Goal: Transaction & Acquisition: Obtain resource

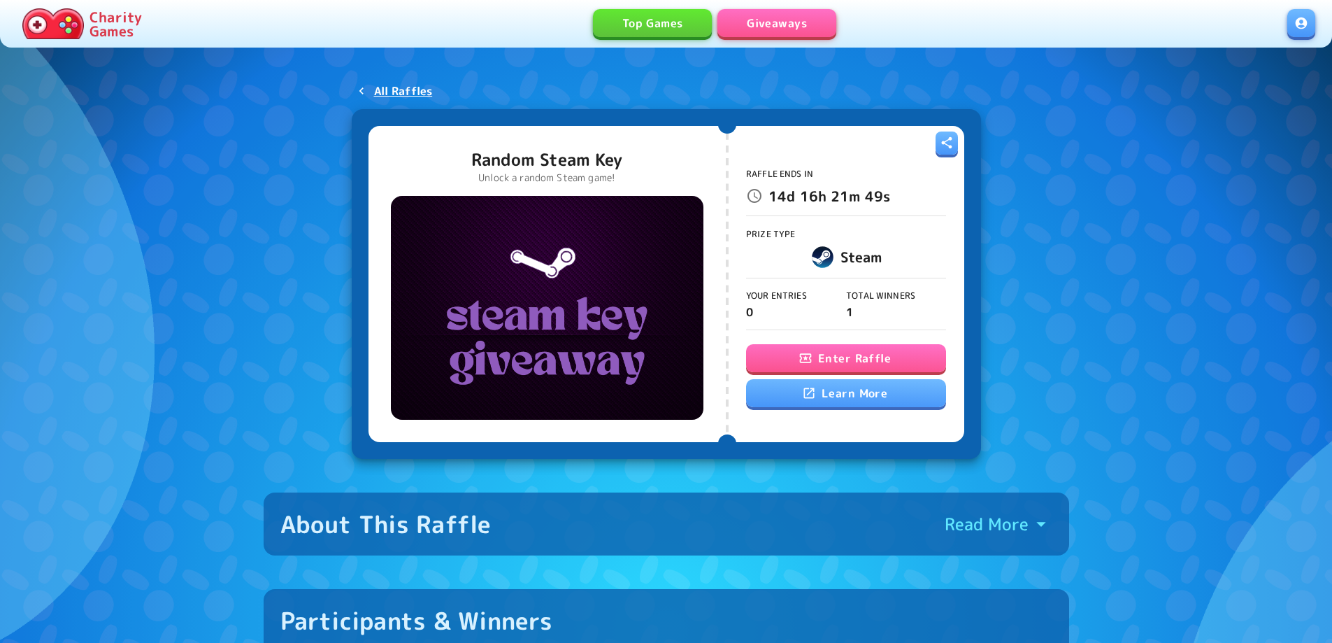
click at [899, 350] on button "Enter Raffle" at bounding box center [846, 358] width 200 height 28
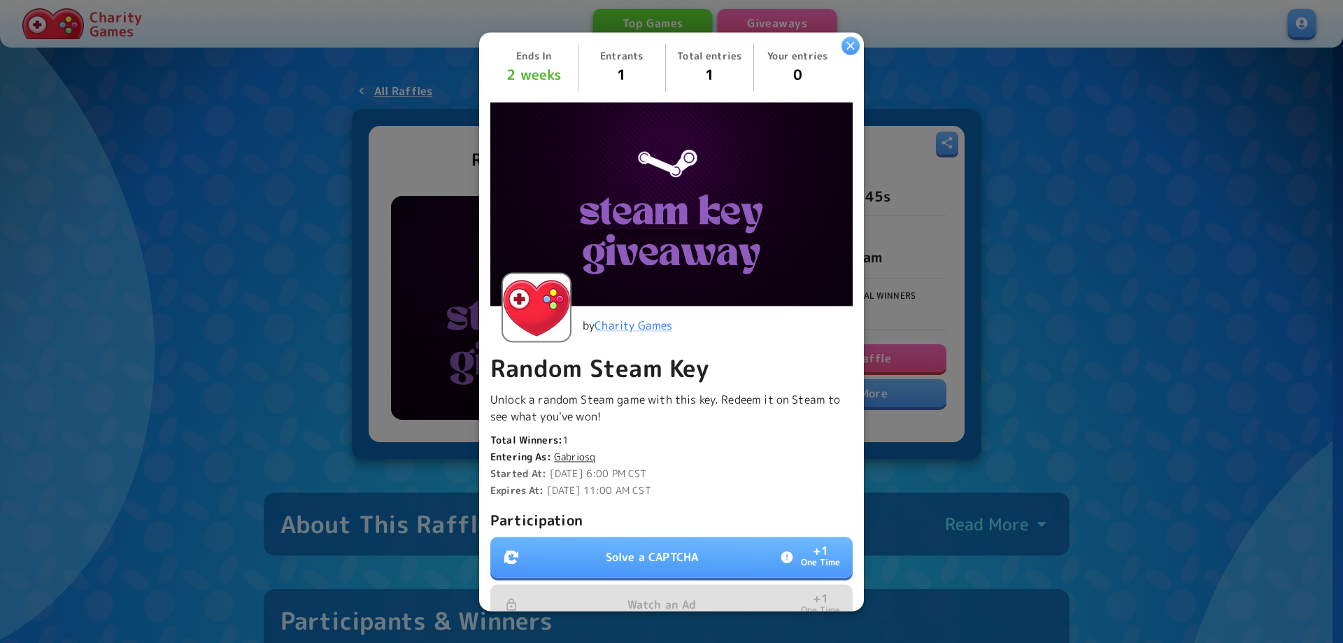
click at [690, 548] on p "Solve a CAPTCHA" at bounding box center [652, 556] width 92 height 17
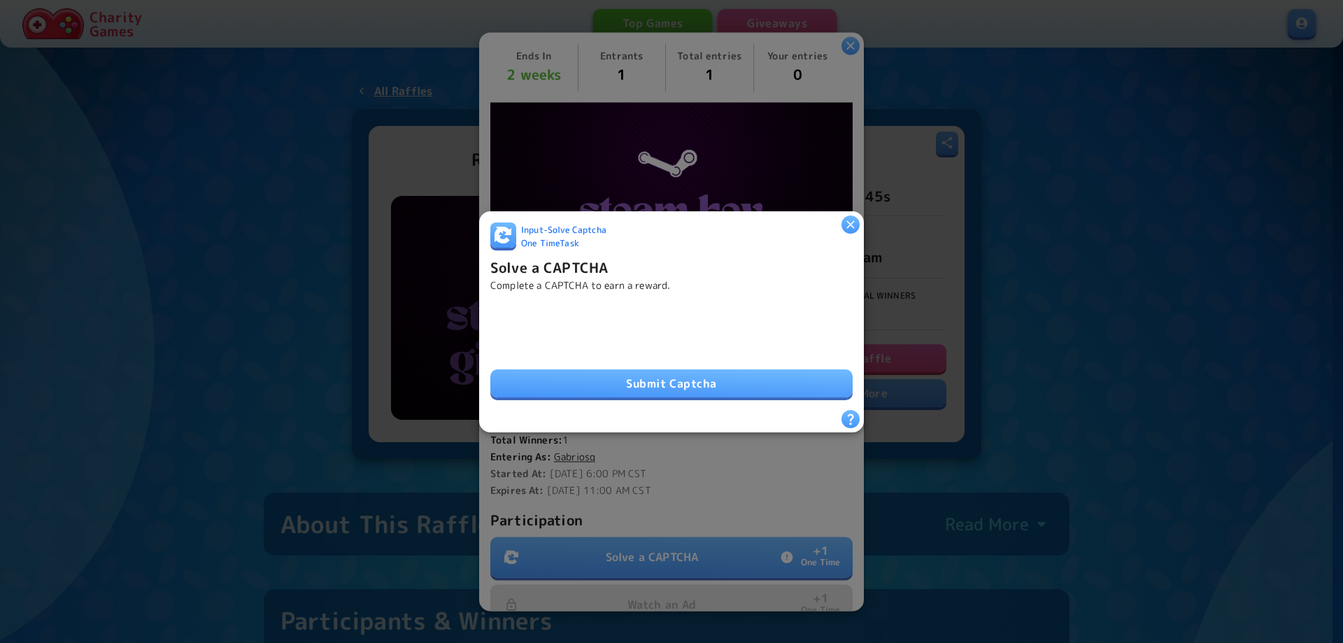
click at [629, 381] on button "Submit Captcha" at bounding box center [671, 383] width 362 height 28
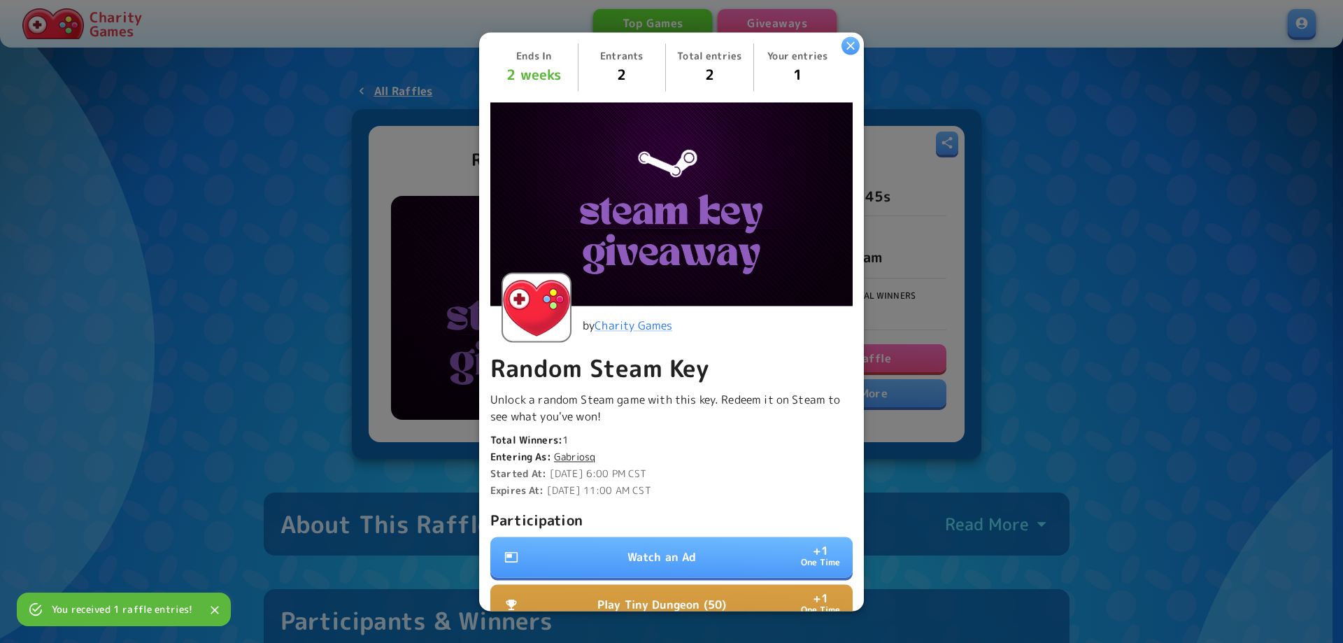
scroll to position [210, 0]
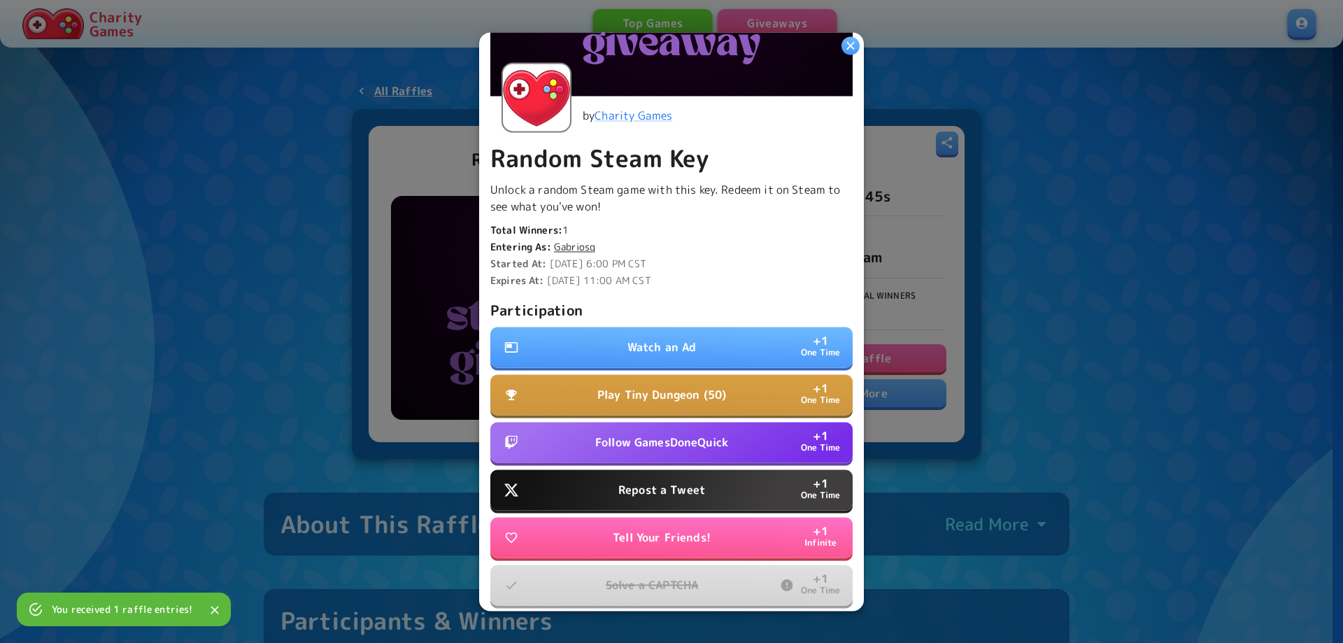
click at [652, 338] on p "Watch an Ad" at bounding box center [661, 346] width 69 height 17
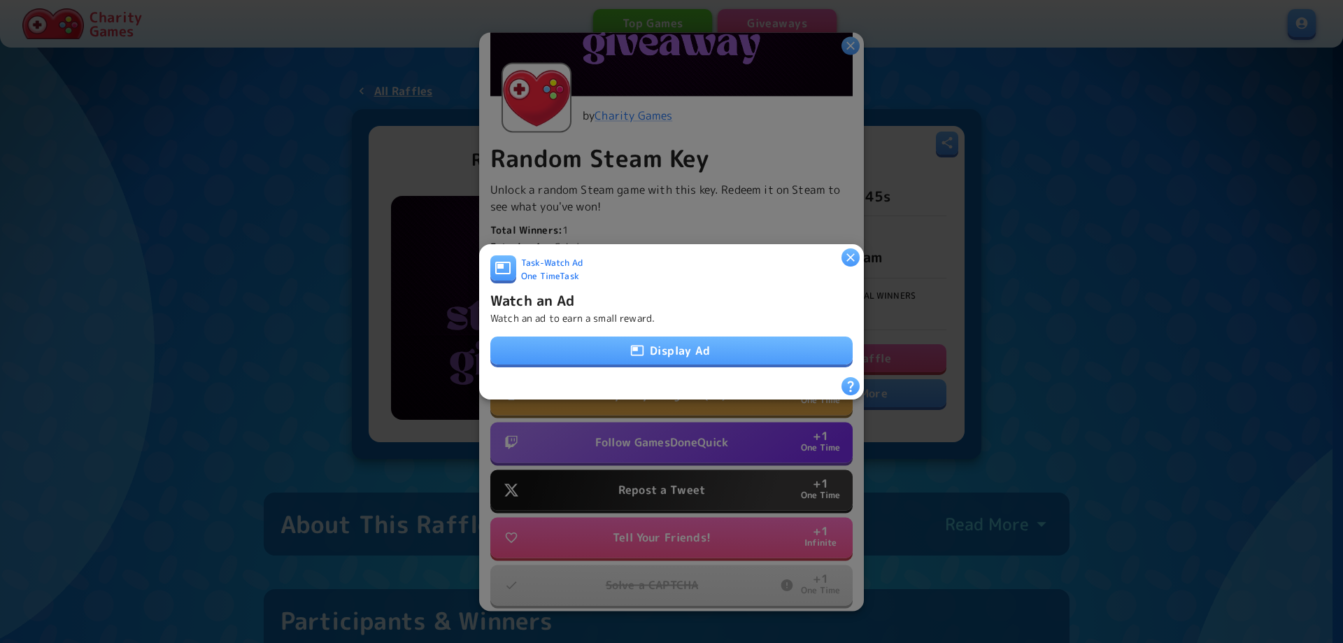
click at [659, 339] on button "Display Ad" at bounding box center [671, 350] width 362 height 28
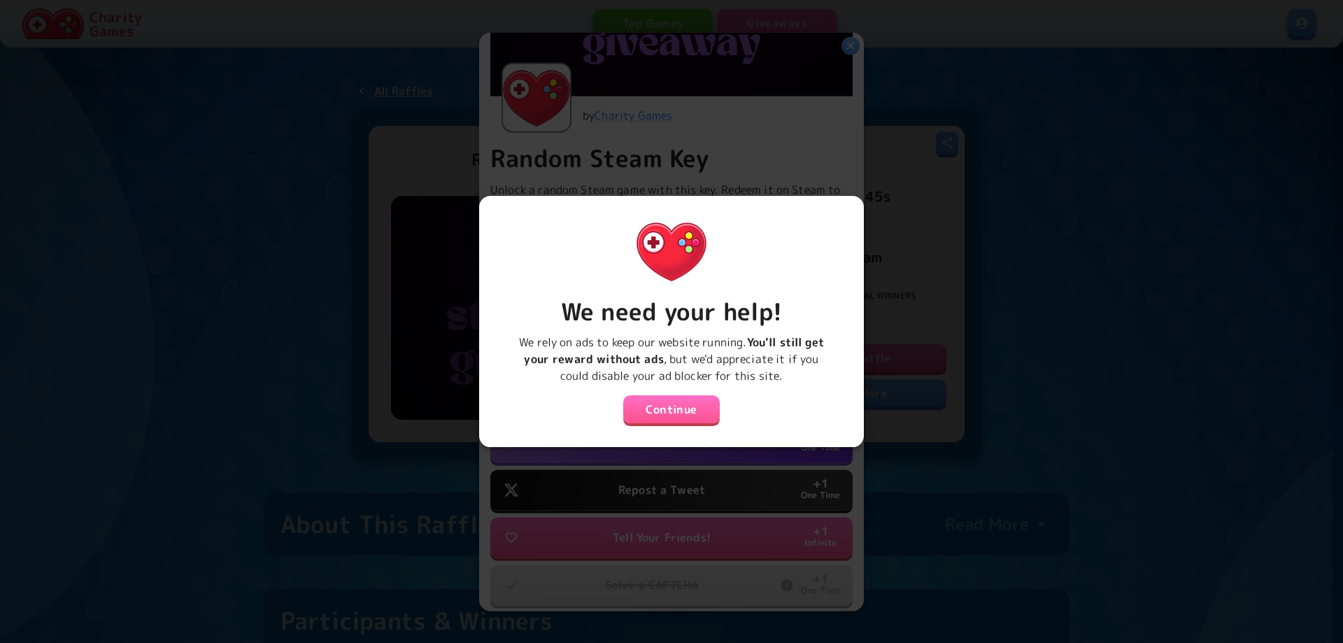
click at [678, 398] on button "Continue" at bounding box center [671, 409] width 97 height 28
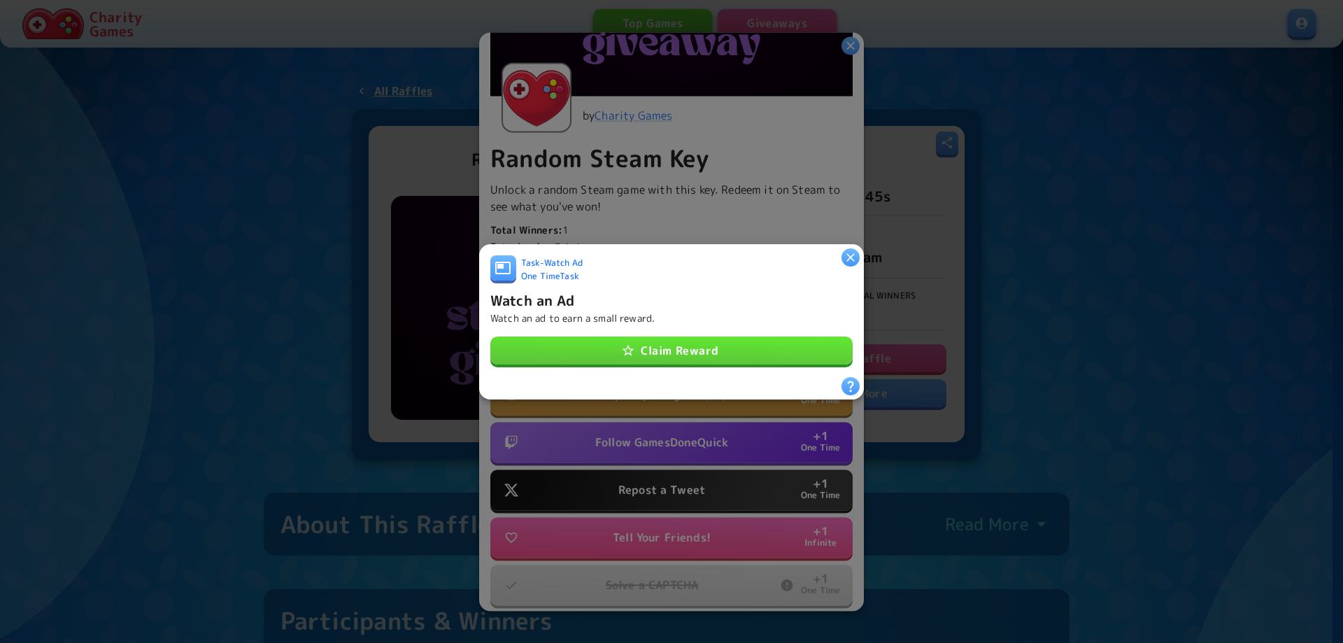
click at [669, 352] on button "Claim Reward" at bounding box center [671, 350] width 362 height 28
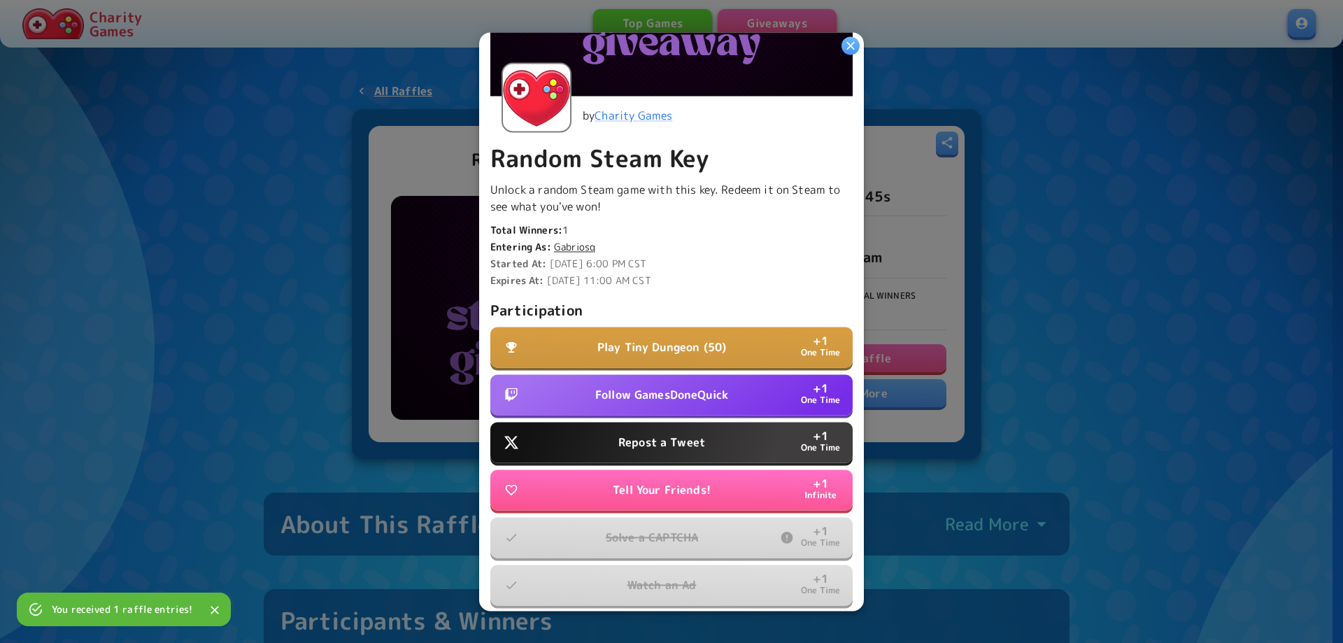
click at [647, 422] on button "Repost a Tweet + 1 One Time" at bounding box center [671, 442] width 362 height 41
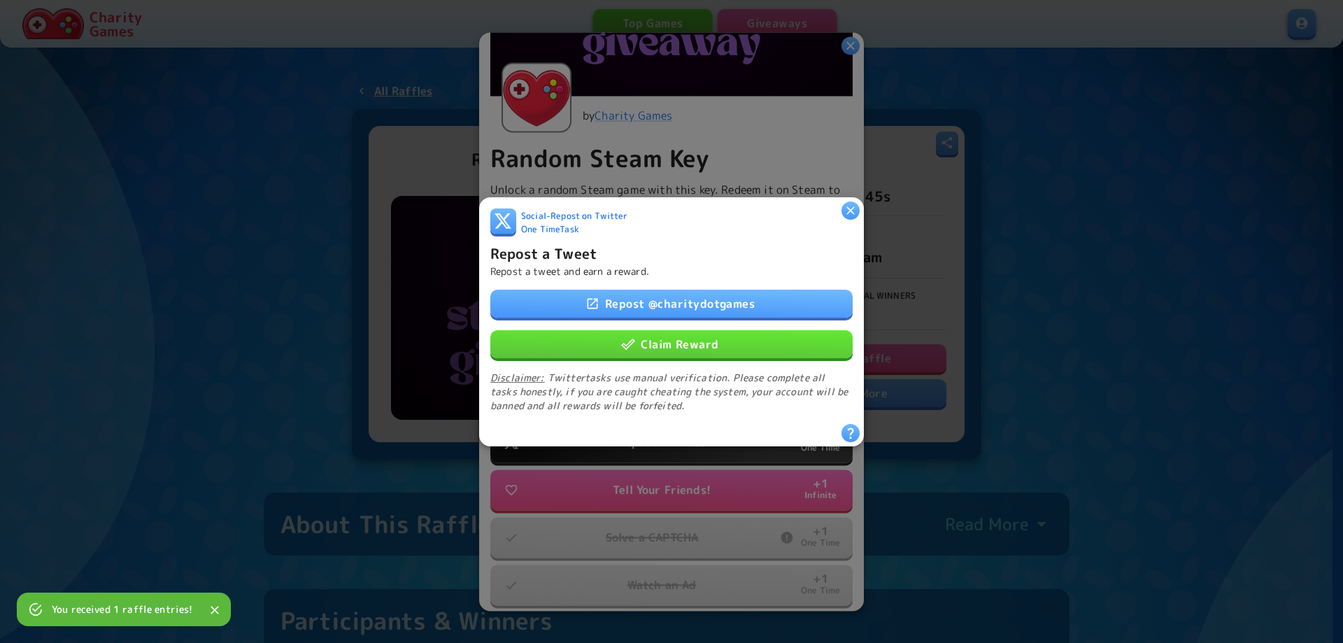
click at [669, 354] on div "Repost @ charitydotgames Claim Reward Disclaimer: Twitter tasks use manual veri…" at bounding box center [671, 350] width 362 height 123
click at [673, 345] on button "Claim Reward" at bounding box center [671, 343] width 362 height 28
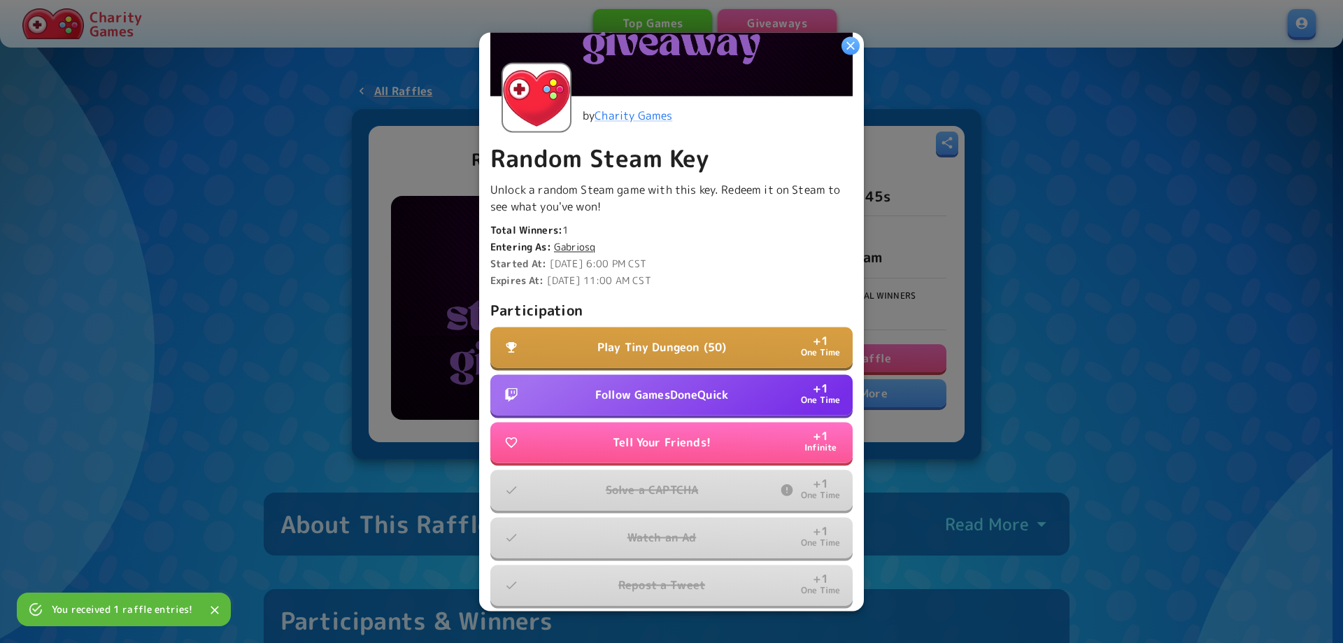
click at [668, 388] on p "Follow GamesDoneQuick" at bounding box center [661, 394] width 133 height 17
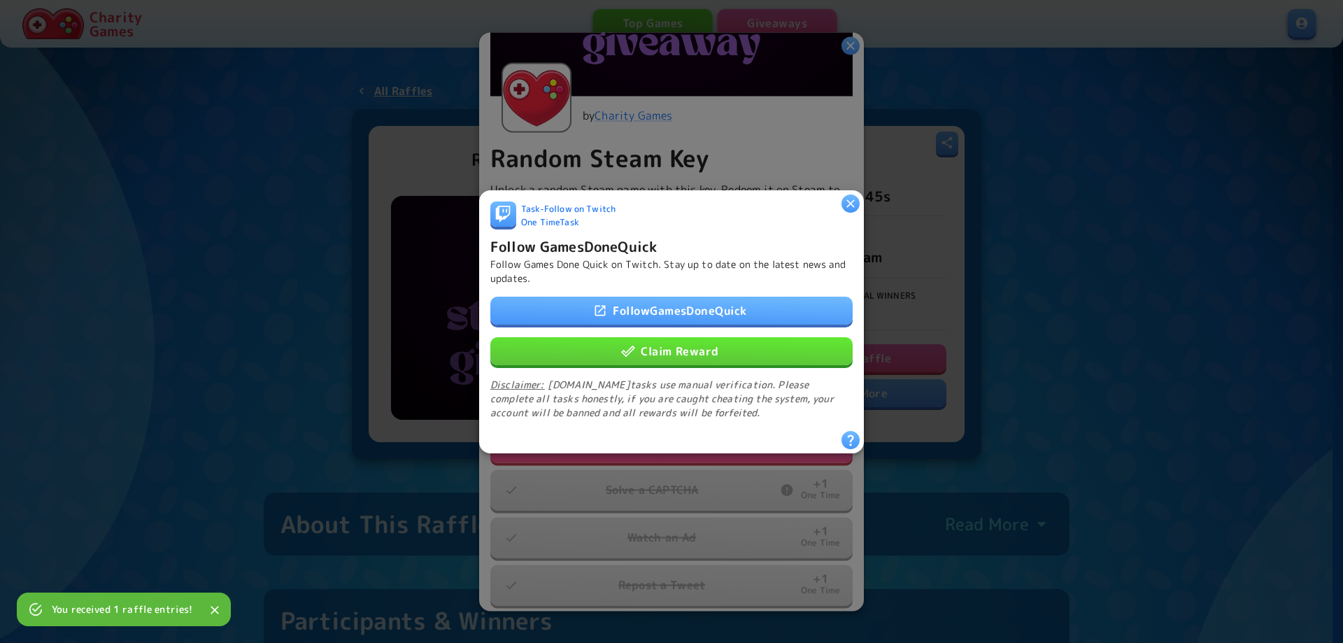
click at [661, 349] on button "Claim Reward" at bounding box center [671, 350] width 362 height 28
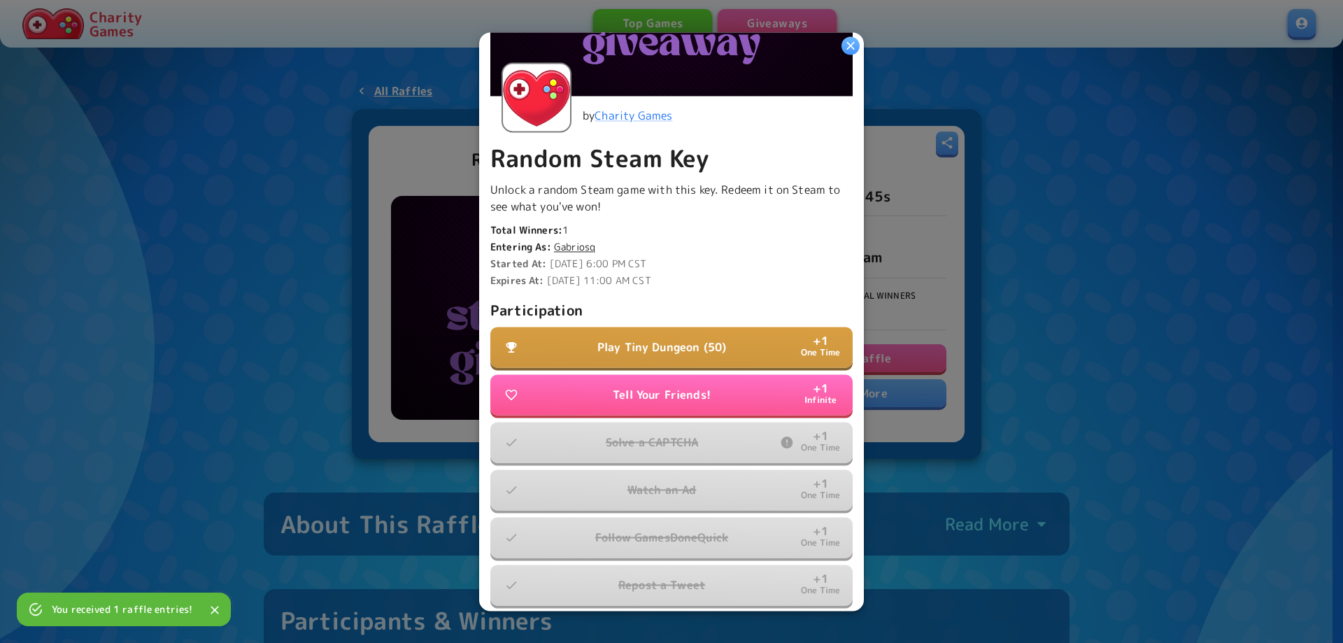
click at [673, 341] on p "Play Tiny Dungeon (50)" at bounding box center [661, 346] width 129 height 17
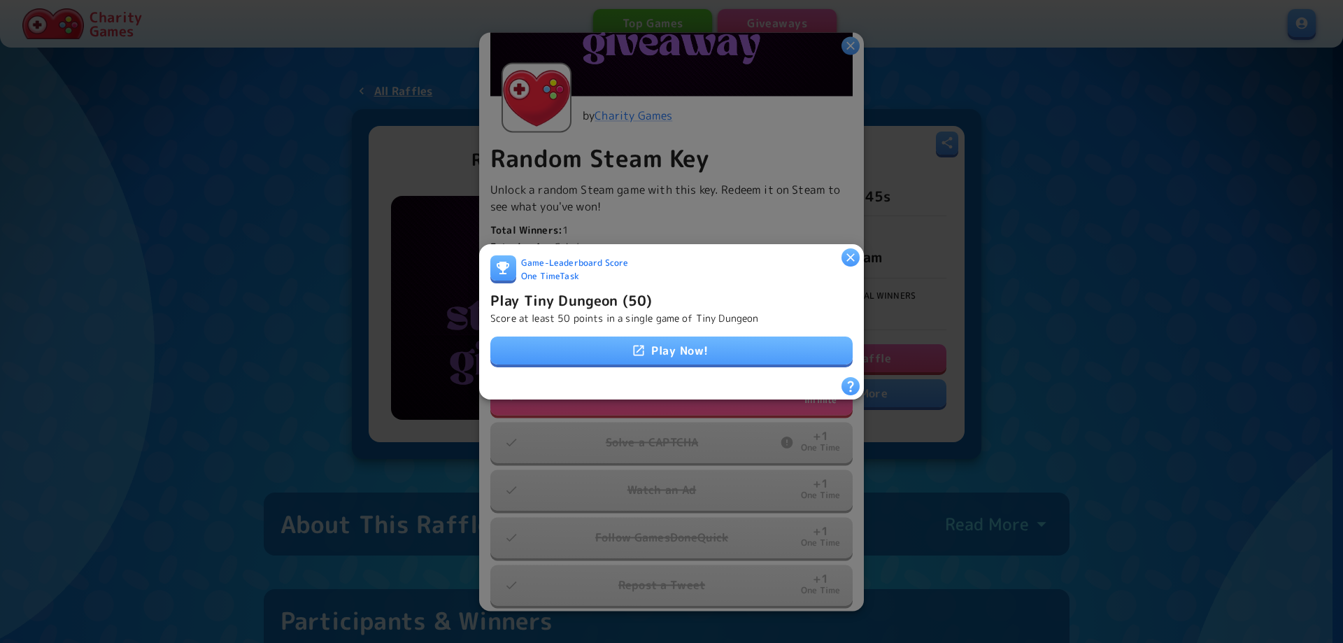
click at [670, 343] on link "Play Now!" at bounding box center [671, 350] width 362 height 28
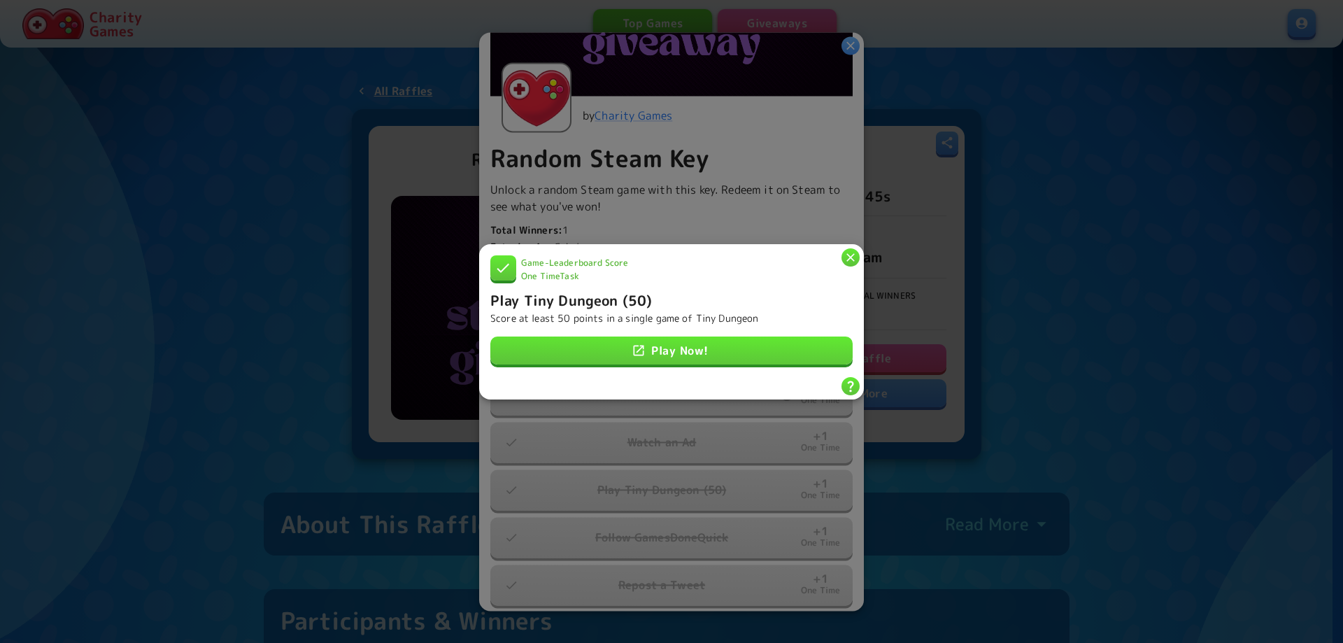
click at [1073, 343] on div at bounding box center [671, 321] width 1343 height 643
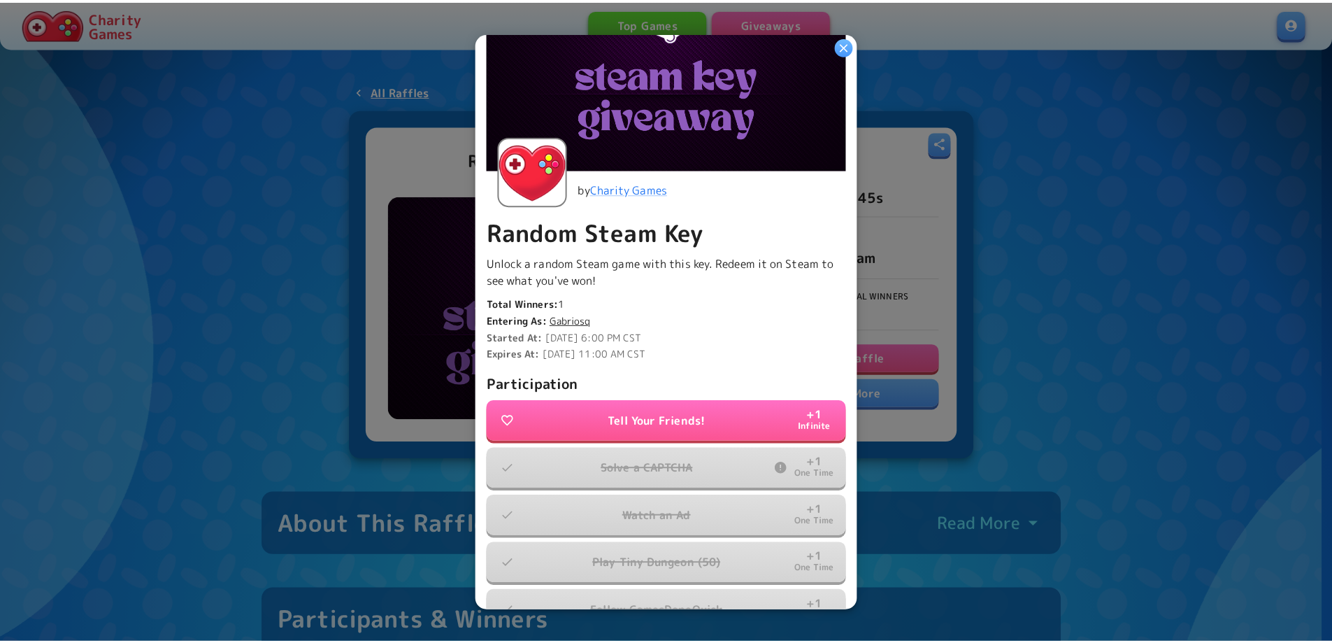
scroll to position [124, 0]
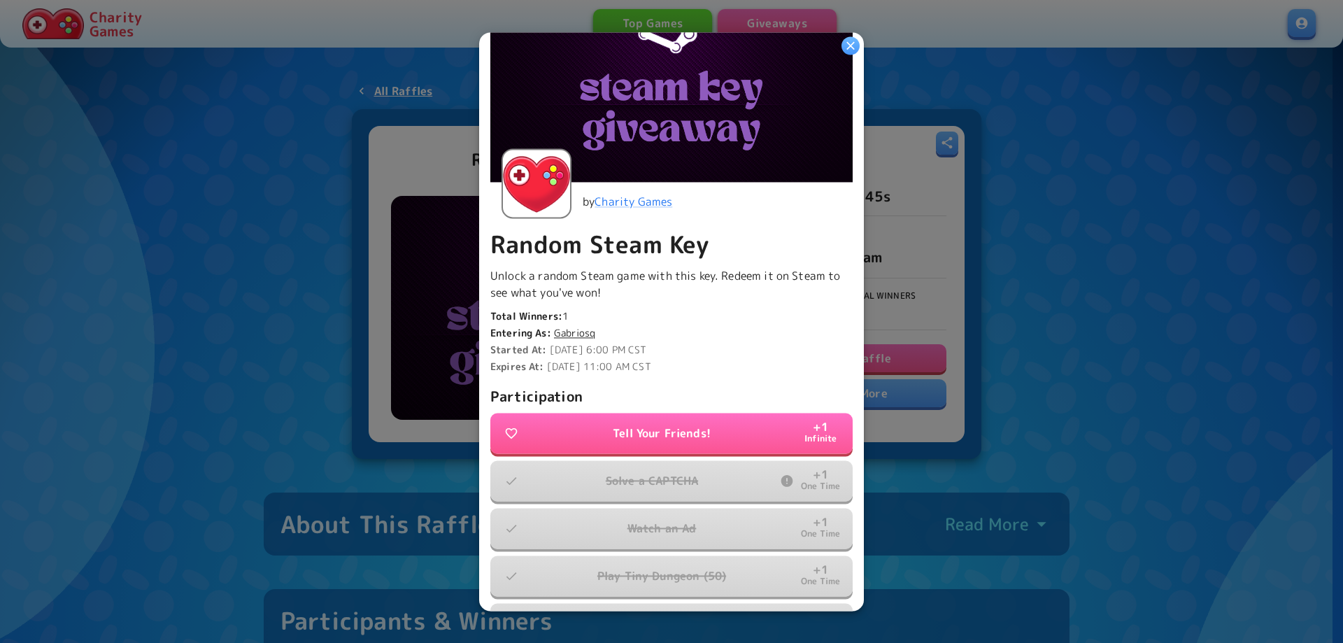
click at [1071, 331] on div at bounding box center [671, 321] width 1343 height 643
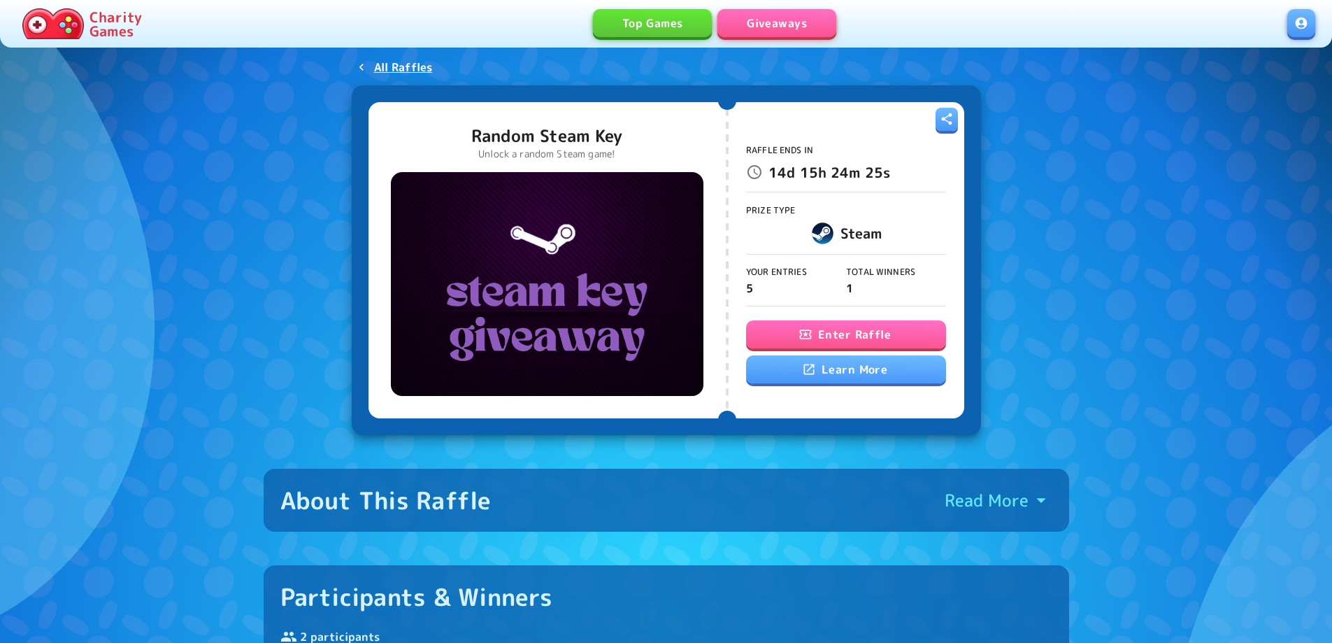
scroll to position [0, 0]
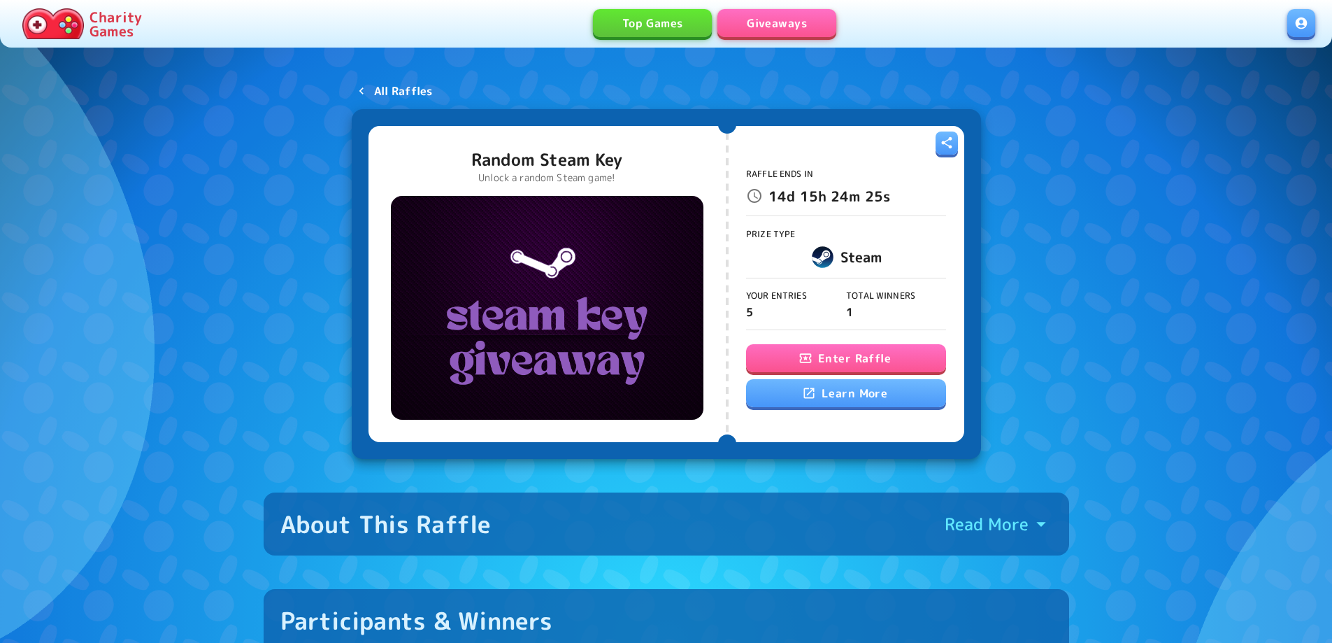
click at [414, 90] on p "All Raffles" at bounding box center [403, 91] width 59 height 17
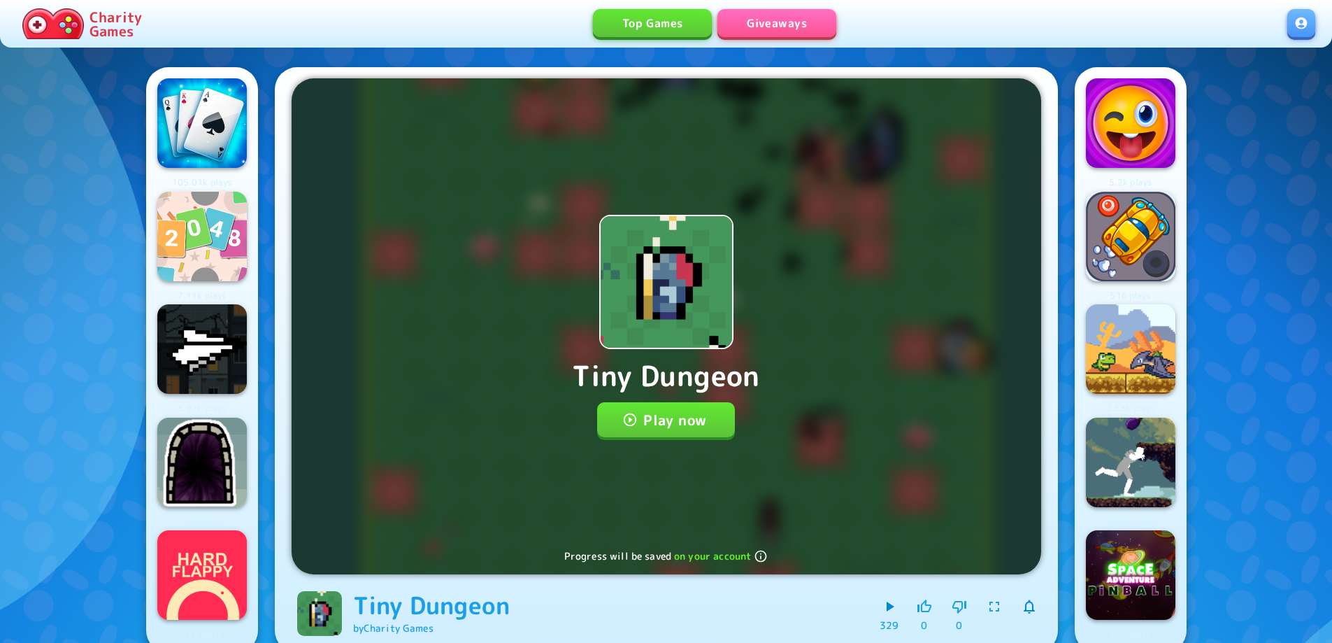
click at [669, 410] on button "Play now" at bounding box center [666, 419] width 138 height 35
